Goal: Obtain resource: Obtain resource

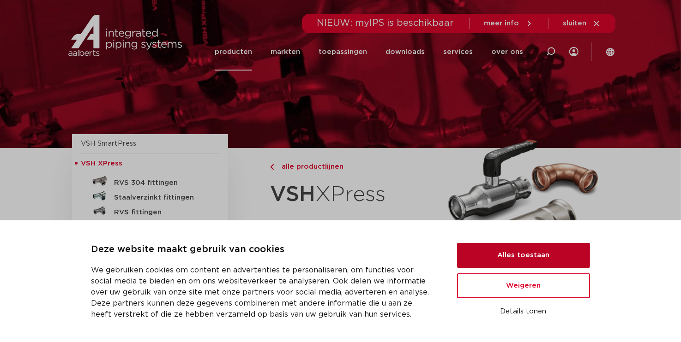
click at [524, 261] on button "Alles toestaan" at bounding box center [523, 255] width 133 height 25
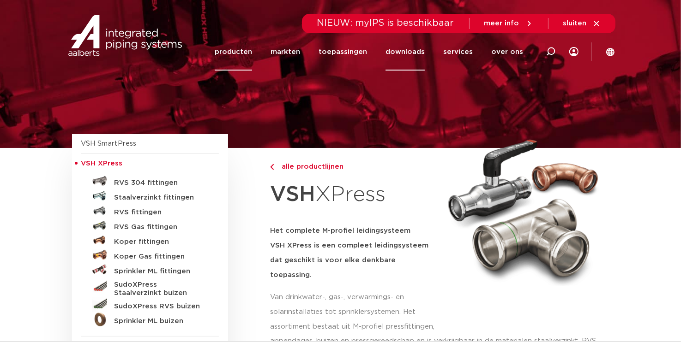
click at [414, 51] on link "downloads" at bounding box center [404, 51] width 39 height 37
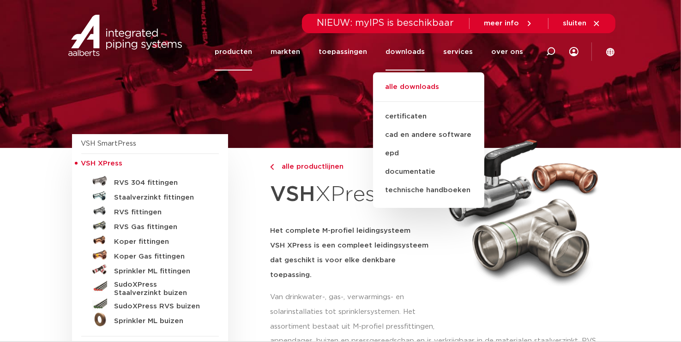
click at [411, 84] on link "alle downloads" at bounding box center [428, 92] width 111 height 20
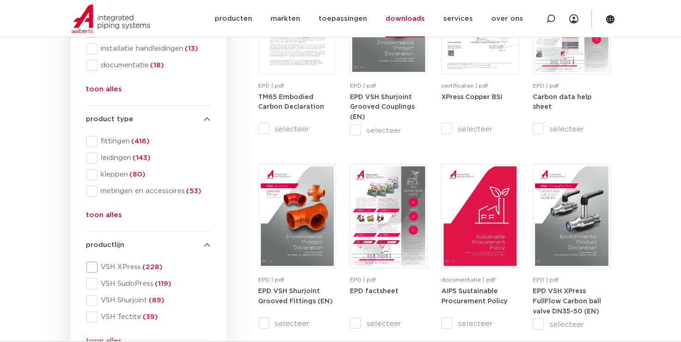
scroll to position [323, 0]
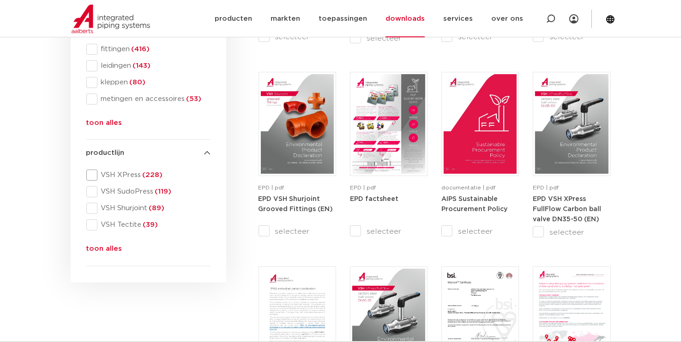
click at [120, 176] on span "VSH XPress (228)" at bounding box center [153, 175] width 113 height 9
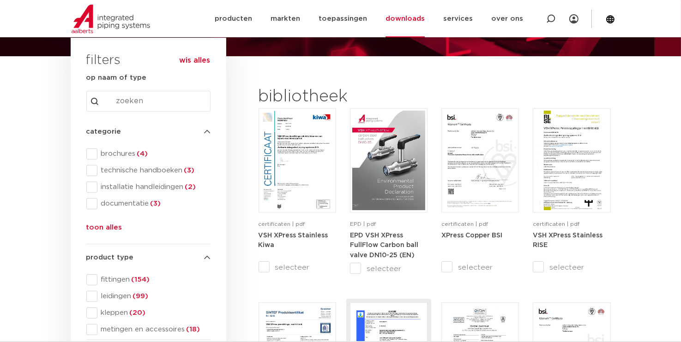
scroll to position [138, 0]
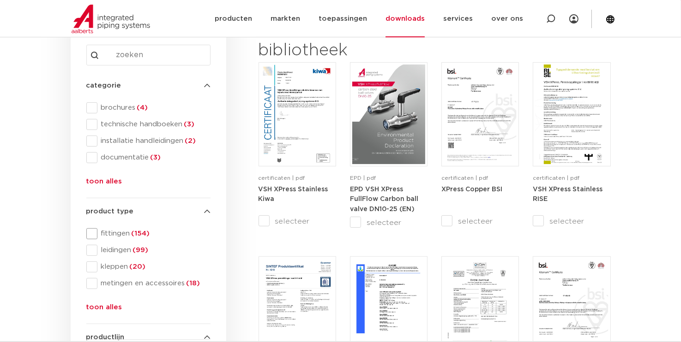
click at [90, 232] on span at bounding box center [91, 233] width 11 height 11
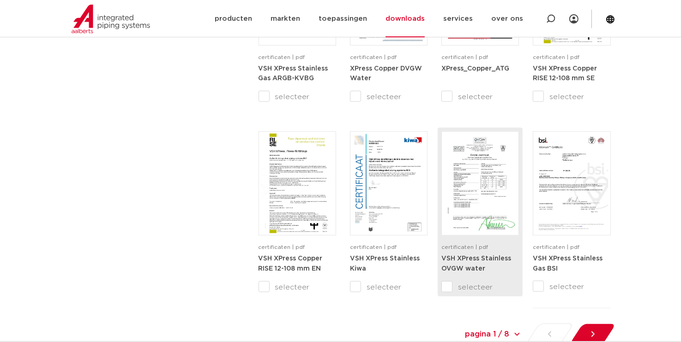
scroll to position [923, 0]
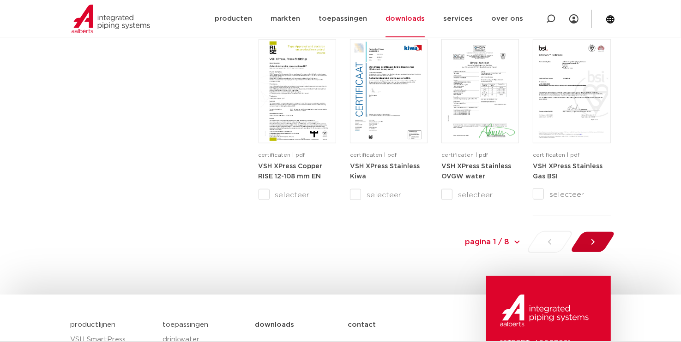
click at [589, 244] on icon at bounding box center [592, 242] width 9 height 9
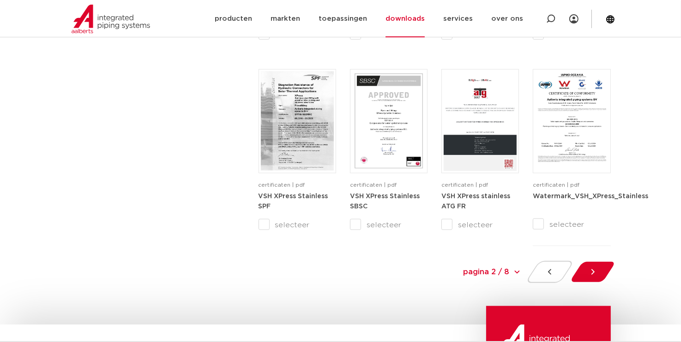
scroll to position [939, 0]
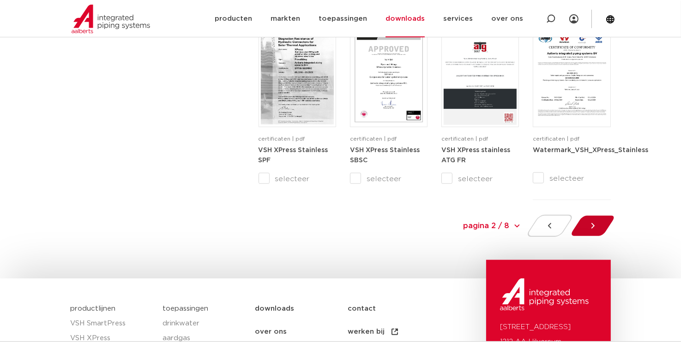
click at [587, 224] on div at bounding box center [592, 226] width 50 height 22
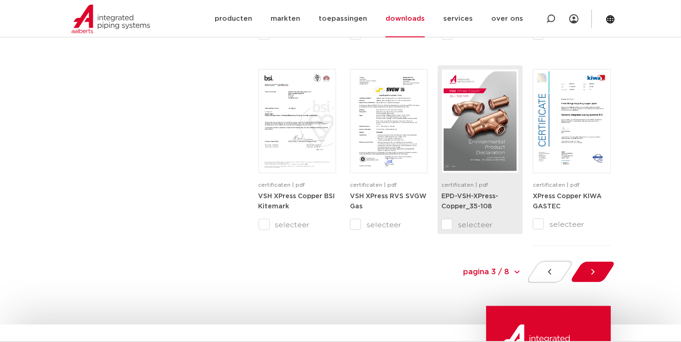
scroll to position [939, 0]
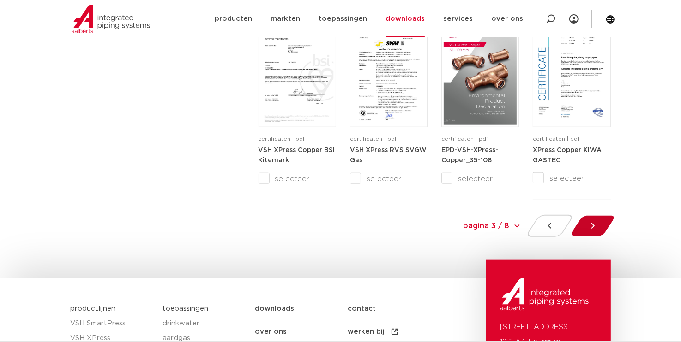
click at [588, 226] on icon at bounding box center [592, 225] width 9 height 9
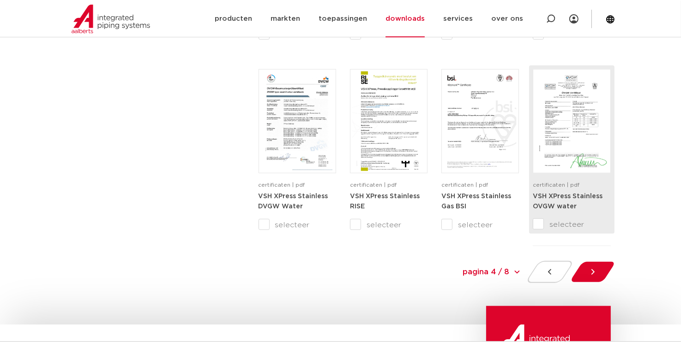
scroll to position [939, 0]
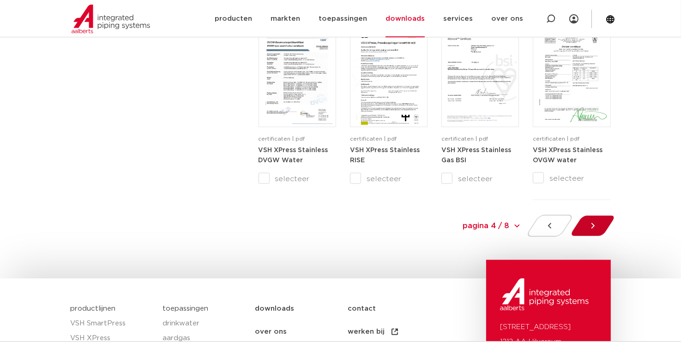
click at [592, 222] on icon at bounding box center [592, 225] width 9 height 9
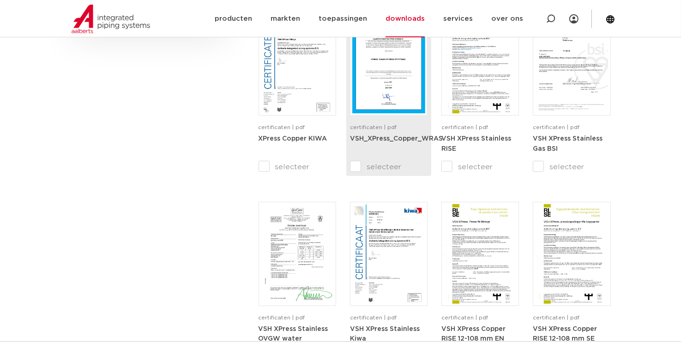
scroll to position [847, 0]
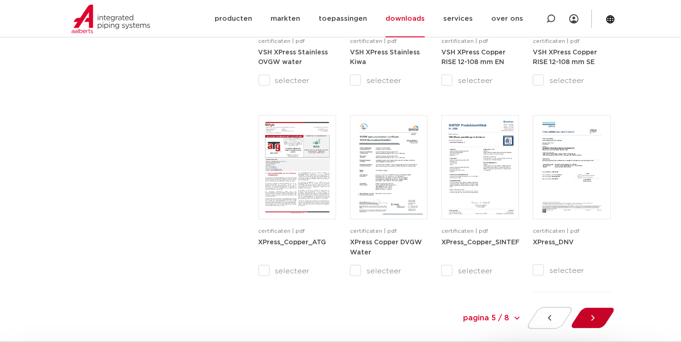
click at [590, 314] on icon at bounding box center [592, 318] width 9 height 9
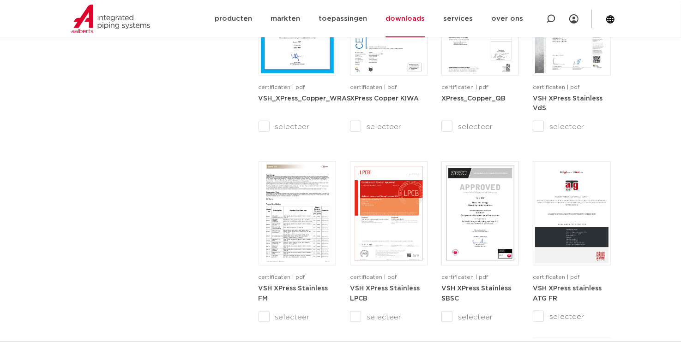
scroll to position [893, 0]
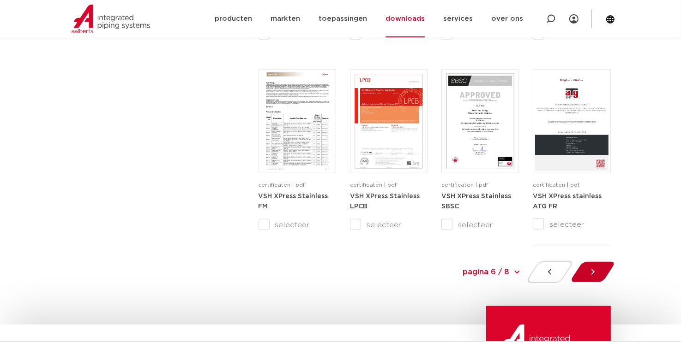
click at [591, 274] on icon at bounding box center [592, 272] width 3 height 6
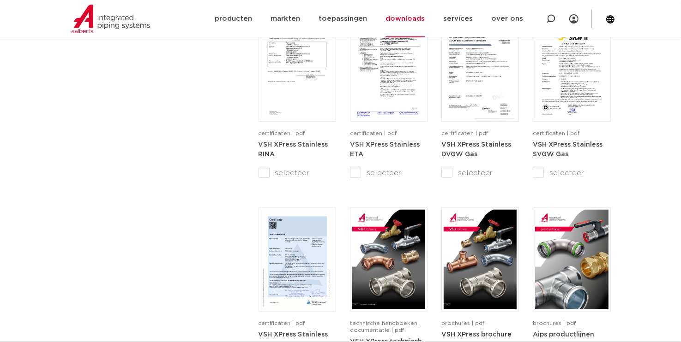
scroll to position [893, 0]
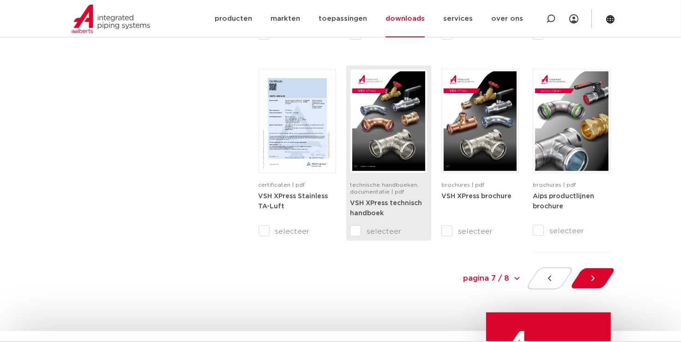
click at [392, 122] on img at bounding box center [388, 122] width 73 height 100
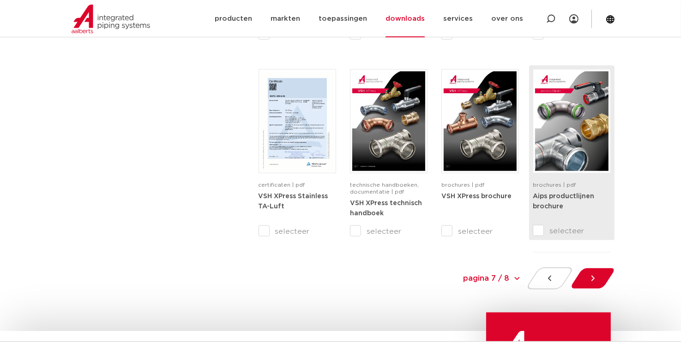
click at [568, 194] on strong "Aips productlijnen brochure" at bounding box center [562, 201] width 61 height 17
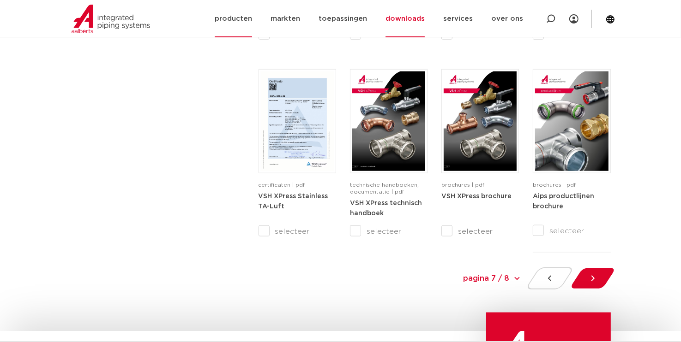
click at [245, 19] on link "producten" at bounding box center [233, 18] width 37 height 37
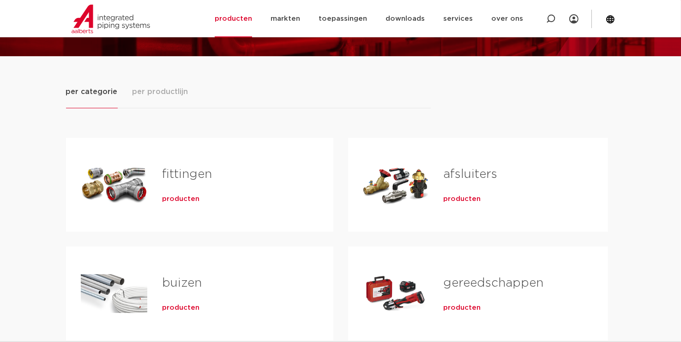
scroll to position [185, 0]
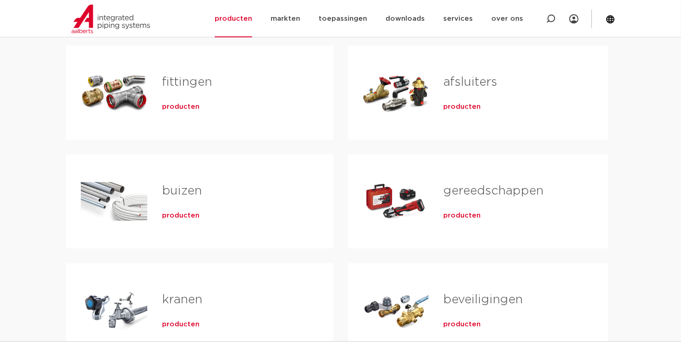
click at [180, 83] on link "fittingen" at bounding box center [187, 82] width 50 height 12
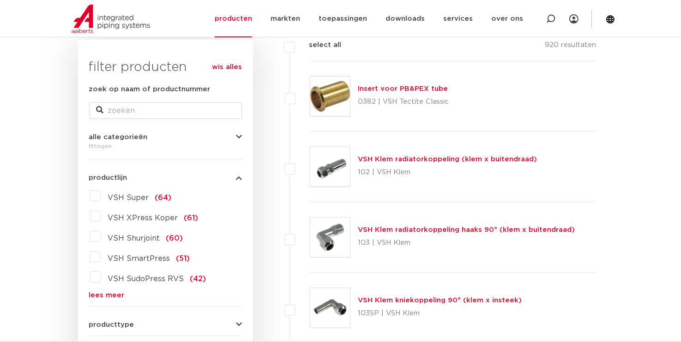
click at [98, 296] on link "lees meer" at bounding box center [165, 295] width 153 height 7
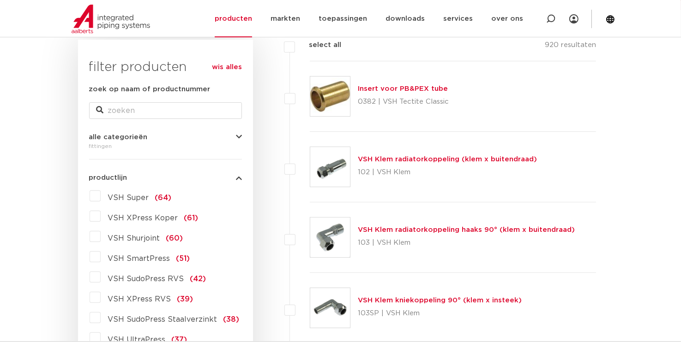
scroll to position [231, 0]
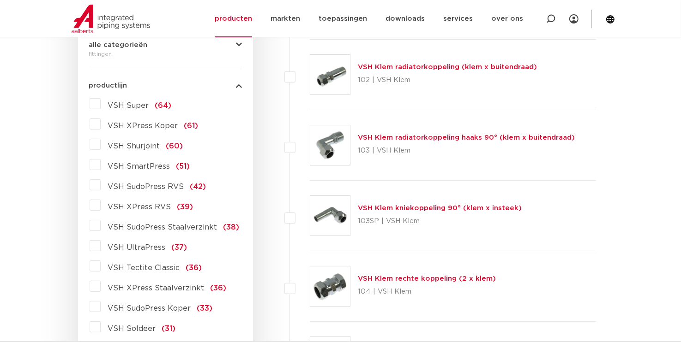
click at [101, 204] on label "VSH XPress RVS (39)" at bounding box center [147, 205] width 93 height 15
click at [0, 0] on input "VSH XPress RVS (39)" at bounding box center [0, 0] width 0 height 0
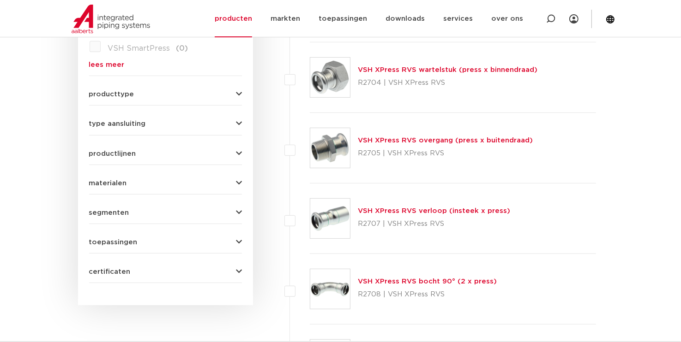
scroll to position [323, 0]
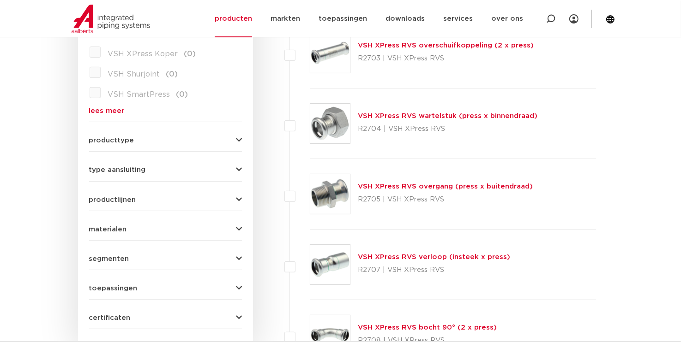
click at [412, 184] on link "VSH XPress RVS overgang (press x buitendraad)" at bounding box center [445, 186] width 175 height 7
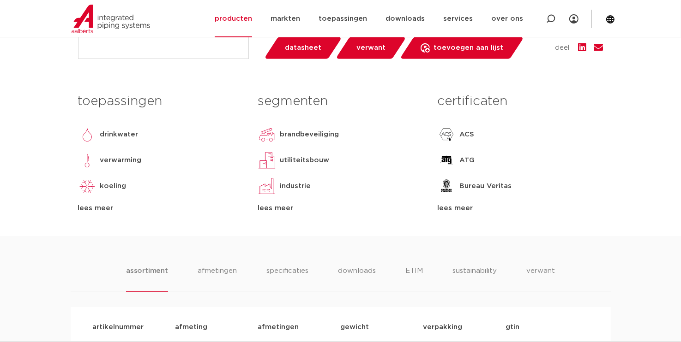
scroll to position [415, 0]
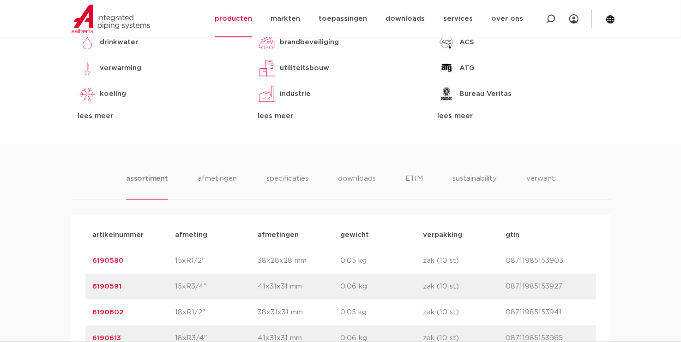
scroll to position [277, 0]
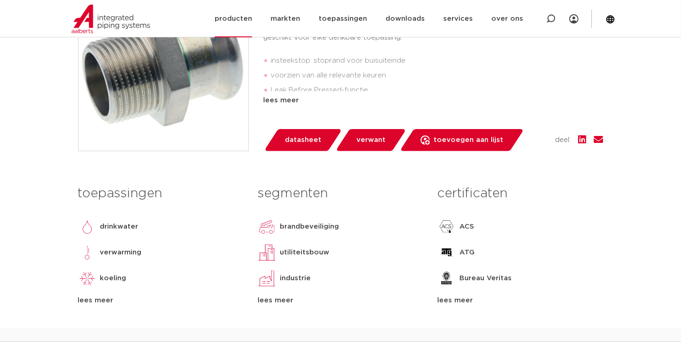
click at [241, 17] on link "producten" at bounding box center [233, 18] width 37 height 37
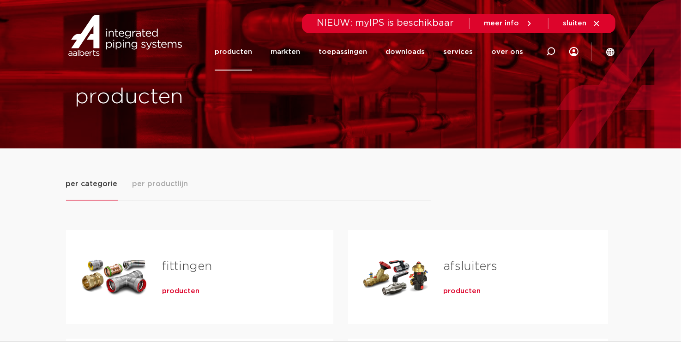
scroll to position [138, 0]
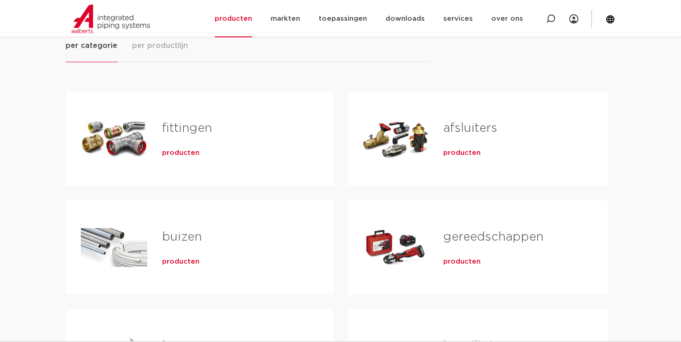
click at [134, 116] on div "Tabs. Open items met enter of spatie, sluit af met escape en navigeer met de pi…" at bounding box center [114, 139] width 66 height 65
click at [179, 128] on link "fittingen" at bounding box center [187, 128] width 50 height 12
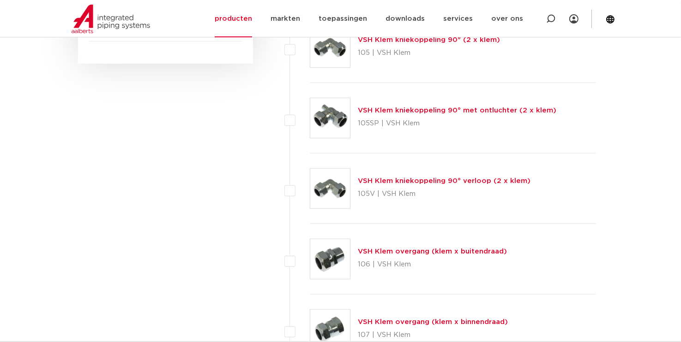
scroll to position [703, 0]
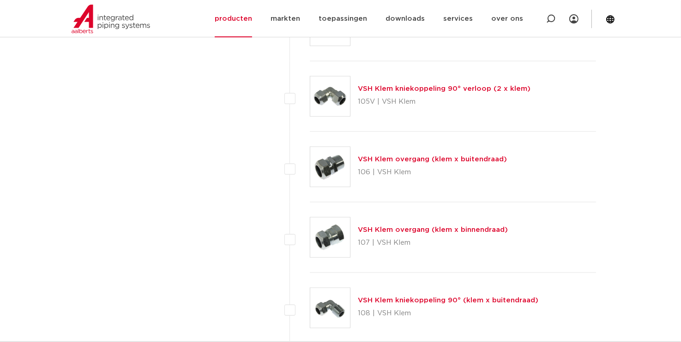
click at [379, 156] on link "VSH Klem overgang (klem x buitendraad)" at bounding box center [432, 159] width 149 height 7
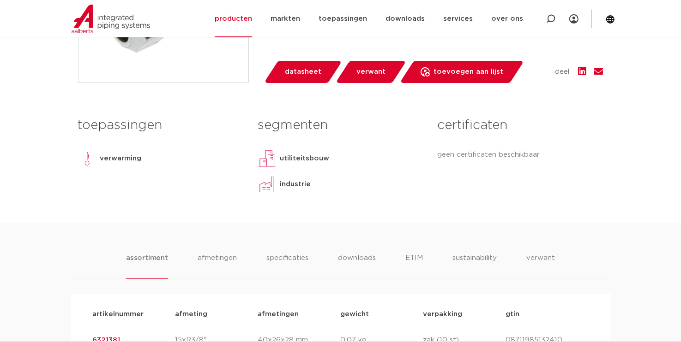
scroll to position [554, 0]
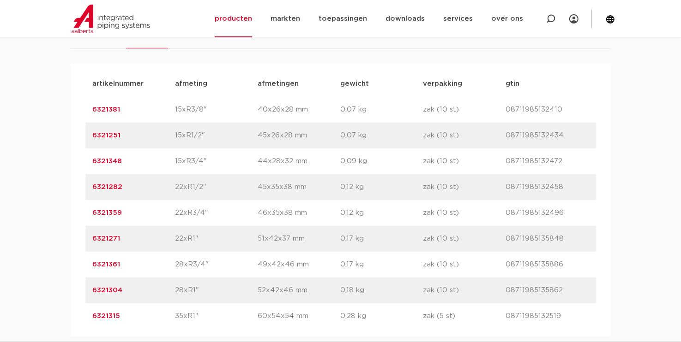
drag, startPoint x: 127, startPoint y: 111, endPoint x: 87, endPoint y: 110, distance: 40.2
click at [87, 110] on div "artikelnummer 6321381 afmeting 15xR3/8" afmetingen 40x26x28 mm gewicht 0,07 kg …" at bounding box center [340, 110] width 510 height 26
copy link "6321381"
